Goal: Transaction & Acquisition: Purchase product/service

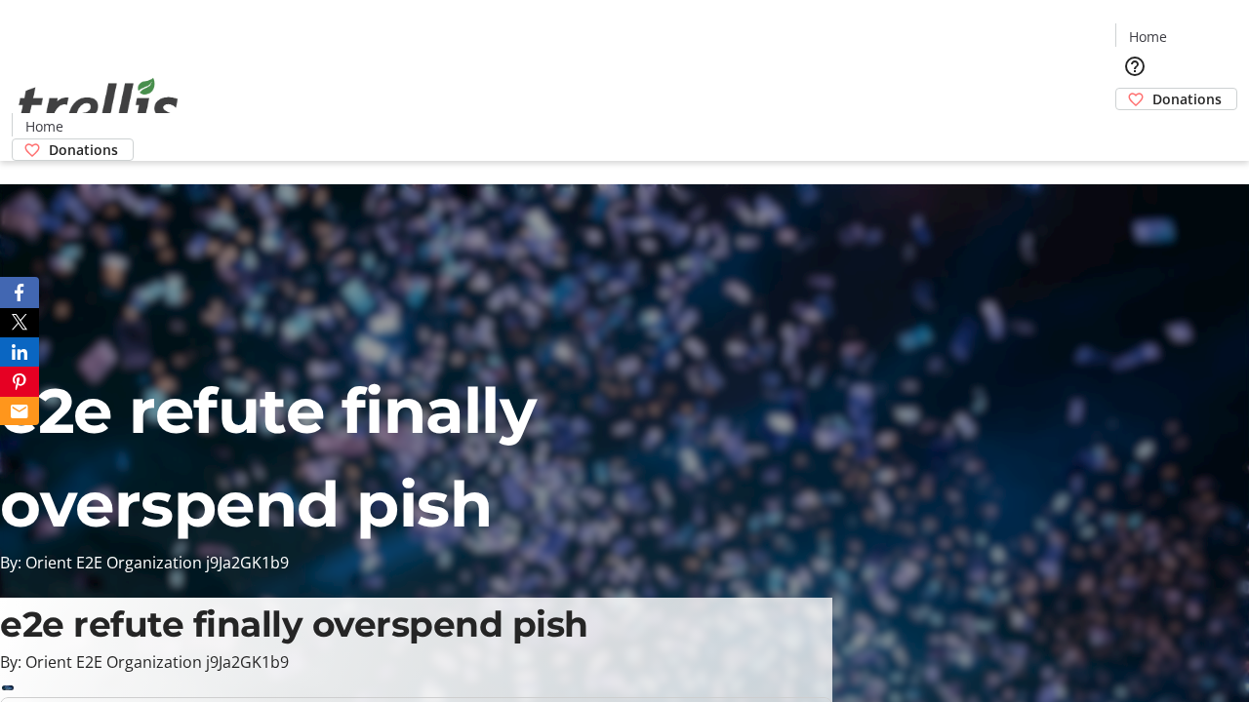
click at [1152, 89] on span "Donations" at bounding box center [1186, 99] width 69 height 20
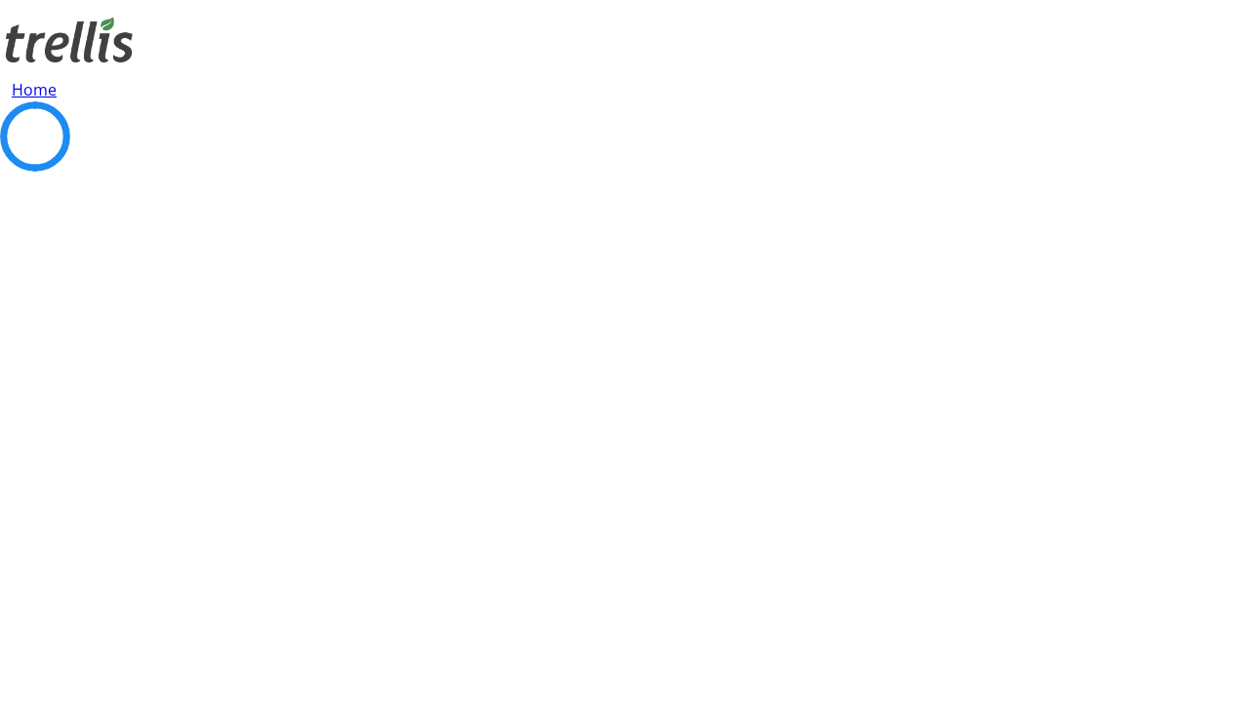
select select "CA"
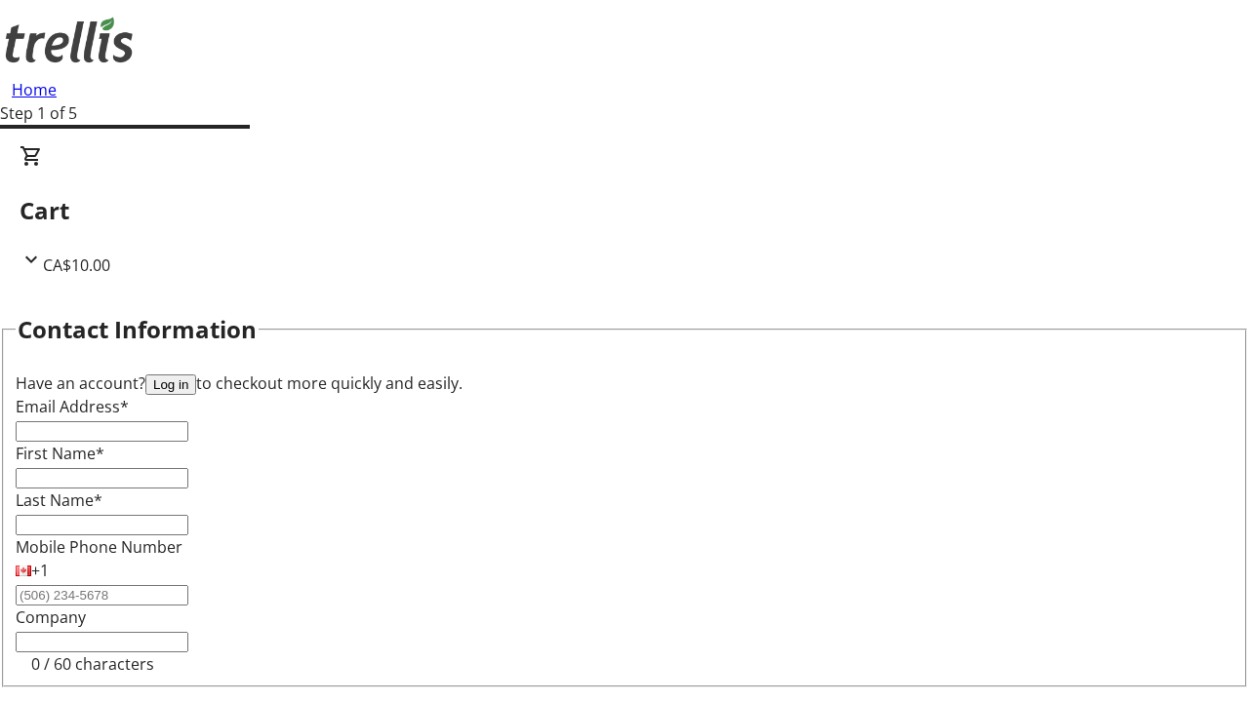
click at [196, 375] on button "Log in" at bounding box center [170, 385] width 51 height 20
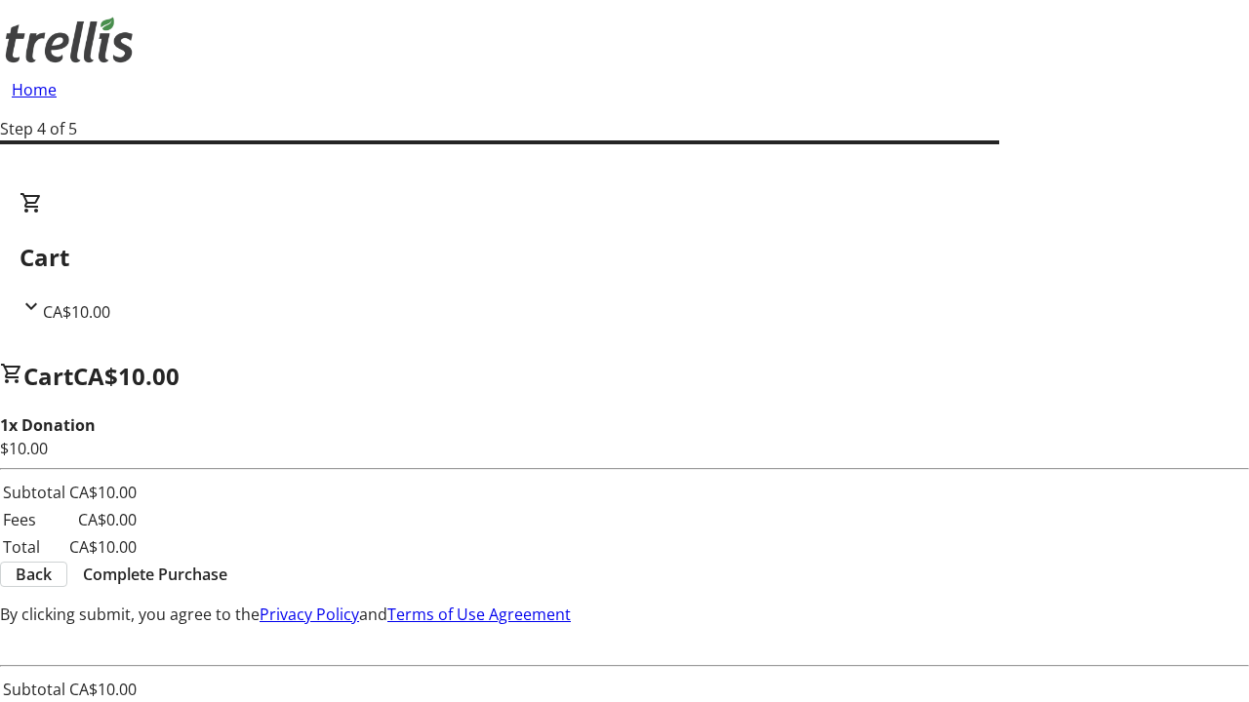
click at [227, 563] on span "Complete Purchase" at bounding box center [155, 574] width 144 height 23
